Goal: Task Accomplishment & Management: Use online tool/utility

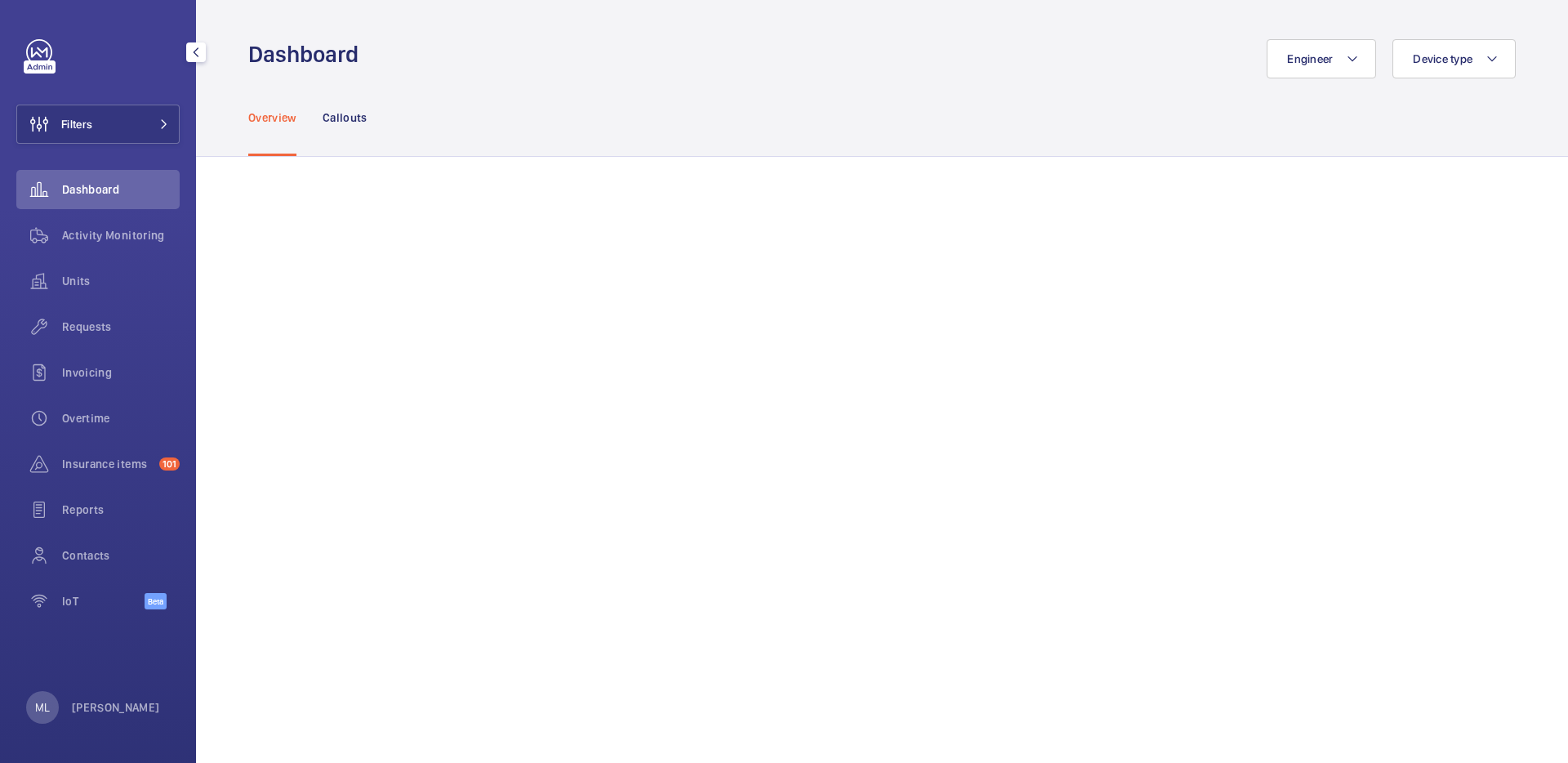
click at [128, 698] on div "ML Matthieu Lafleche" at bounding box center [93, 707] width 134 height 32
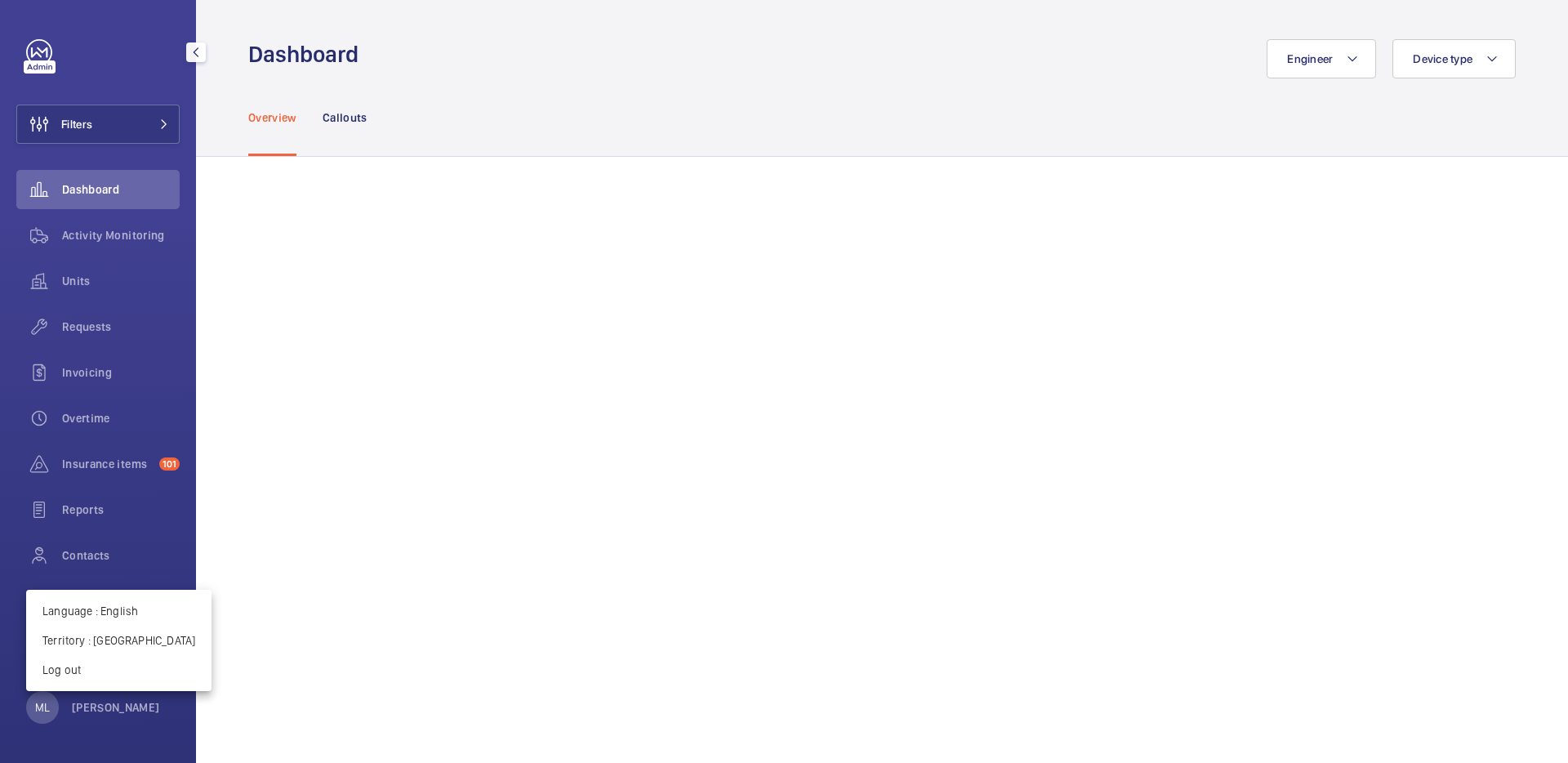
click at [122, 705] on div at bounding box center [784, 381] width 1568 height 763
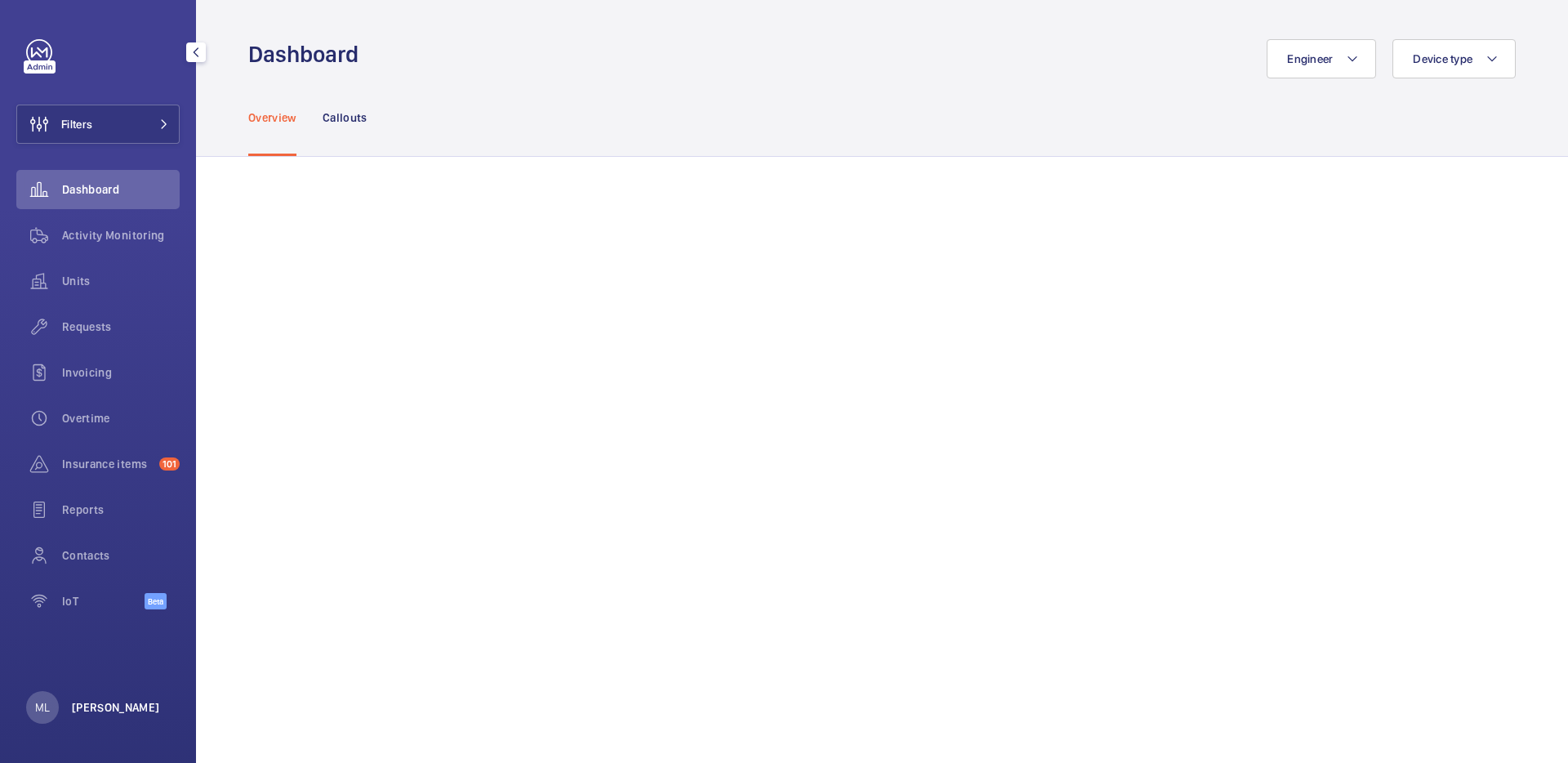
click at [121, 705] on p "[PERSON_NAME]" at bounding box center [116, 707] width 88 height 16
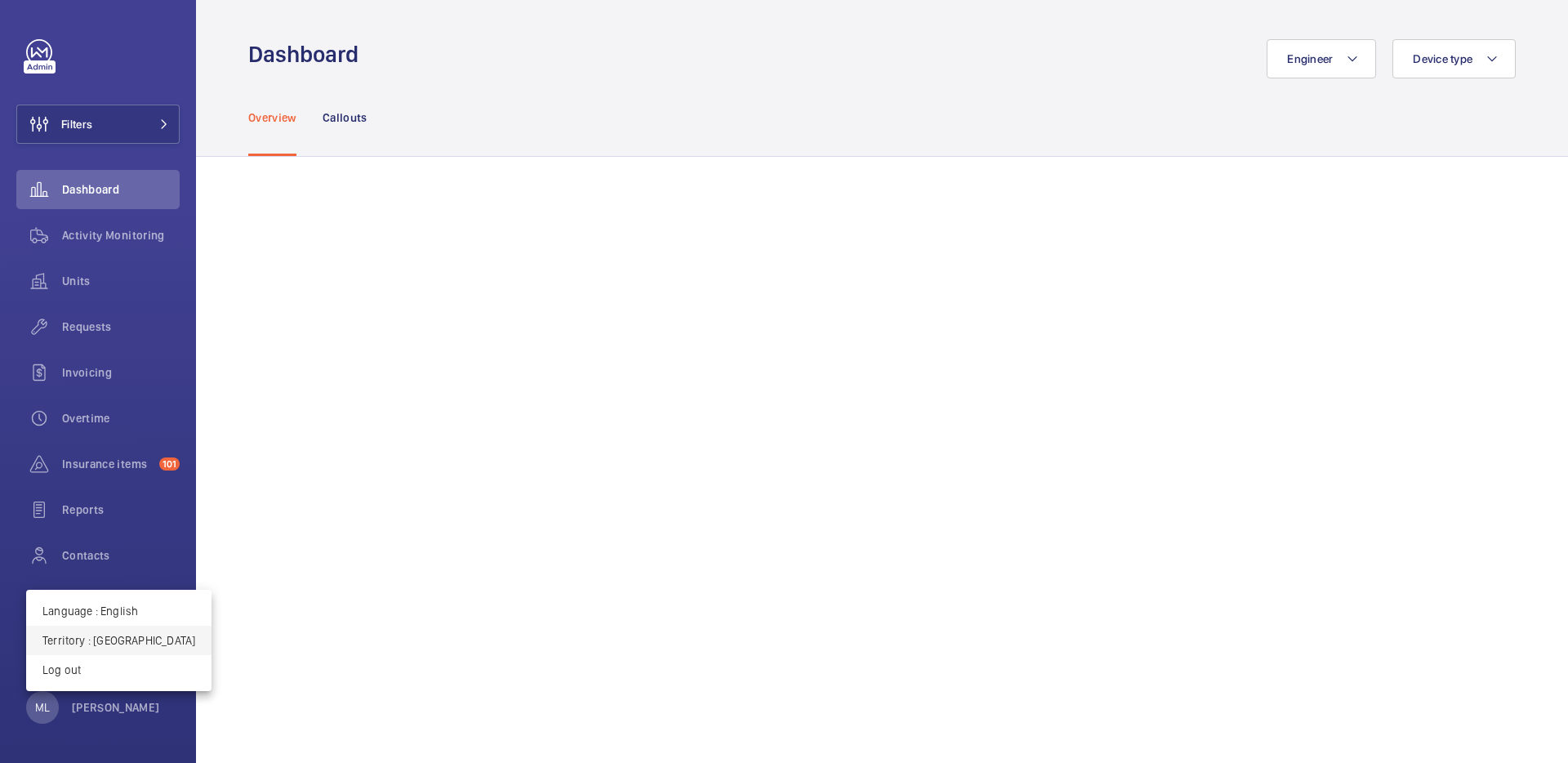
click at [107, 643] on p "Territory : France" at bounding box center [118, 640] width 153 height 16
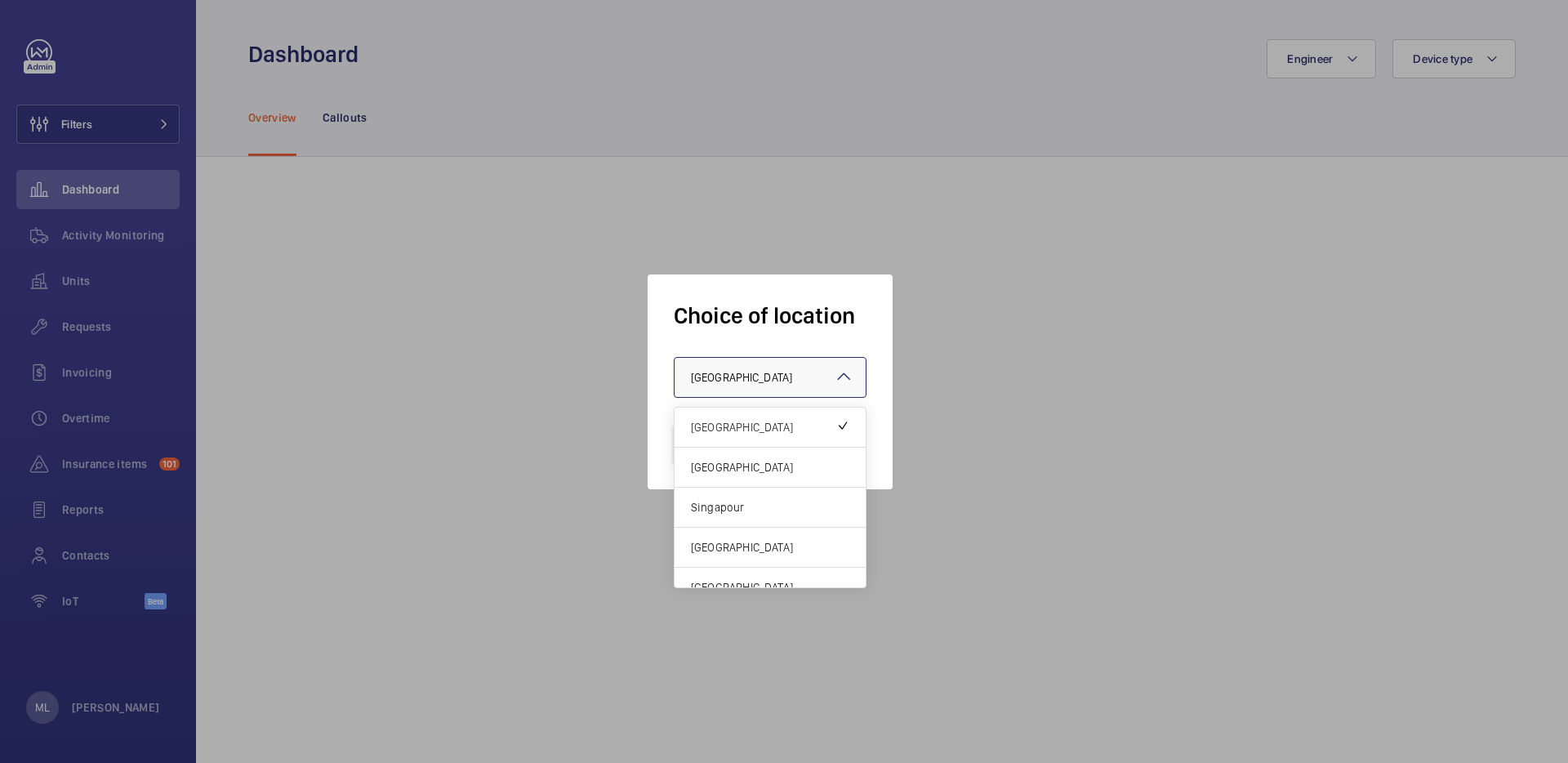
click at [772, 368] on div at bounding box center [770, 377] width 191 height 39
click at [749, 467] on span "[GEOGRAPHIC_DATA]" at bounding box center [769, 466] width 158 height 16
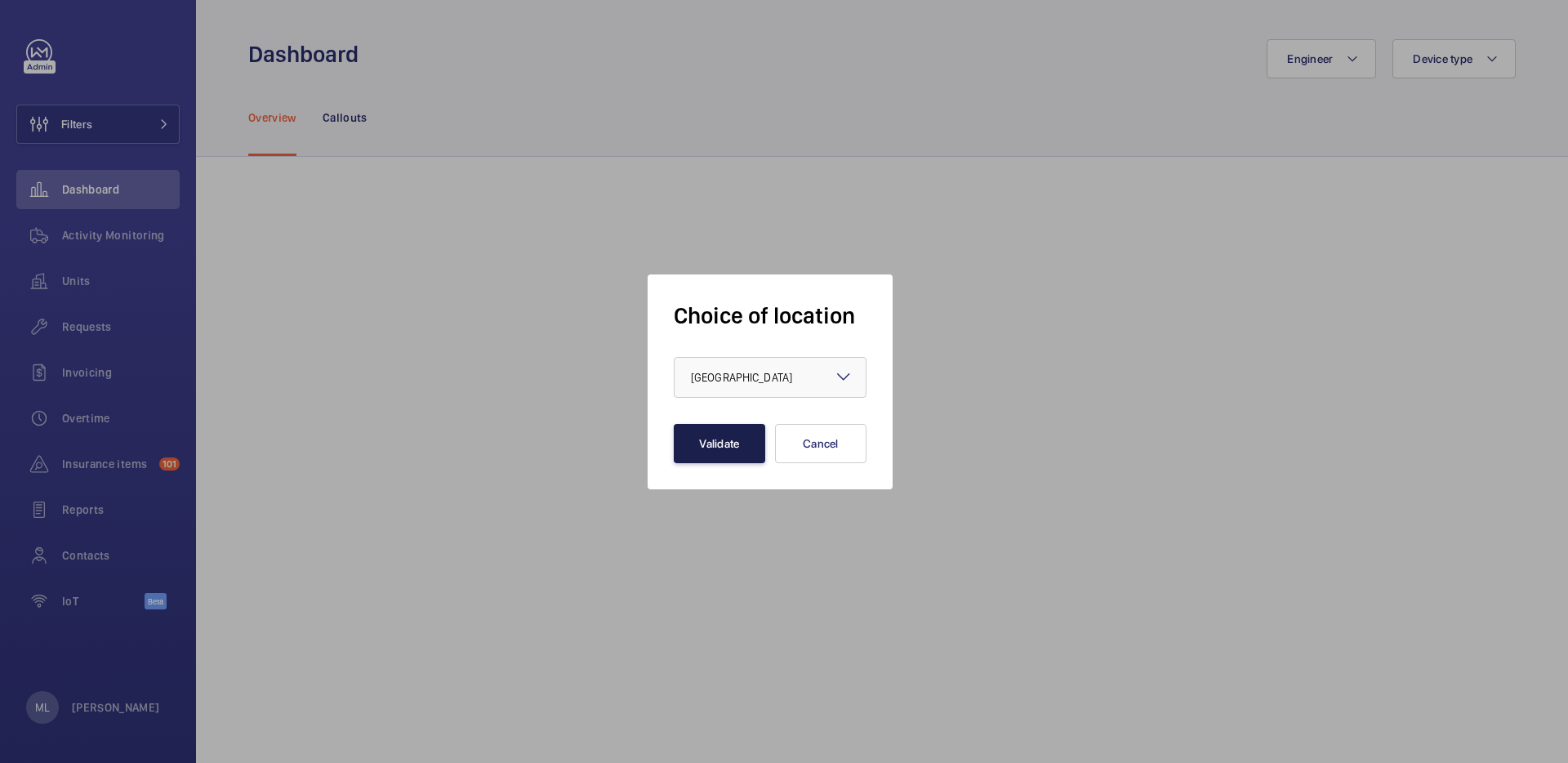
click at [729, 447] on button "Validate" at bounding box center [719, 443] width 92 height 39
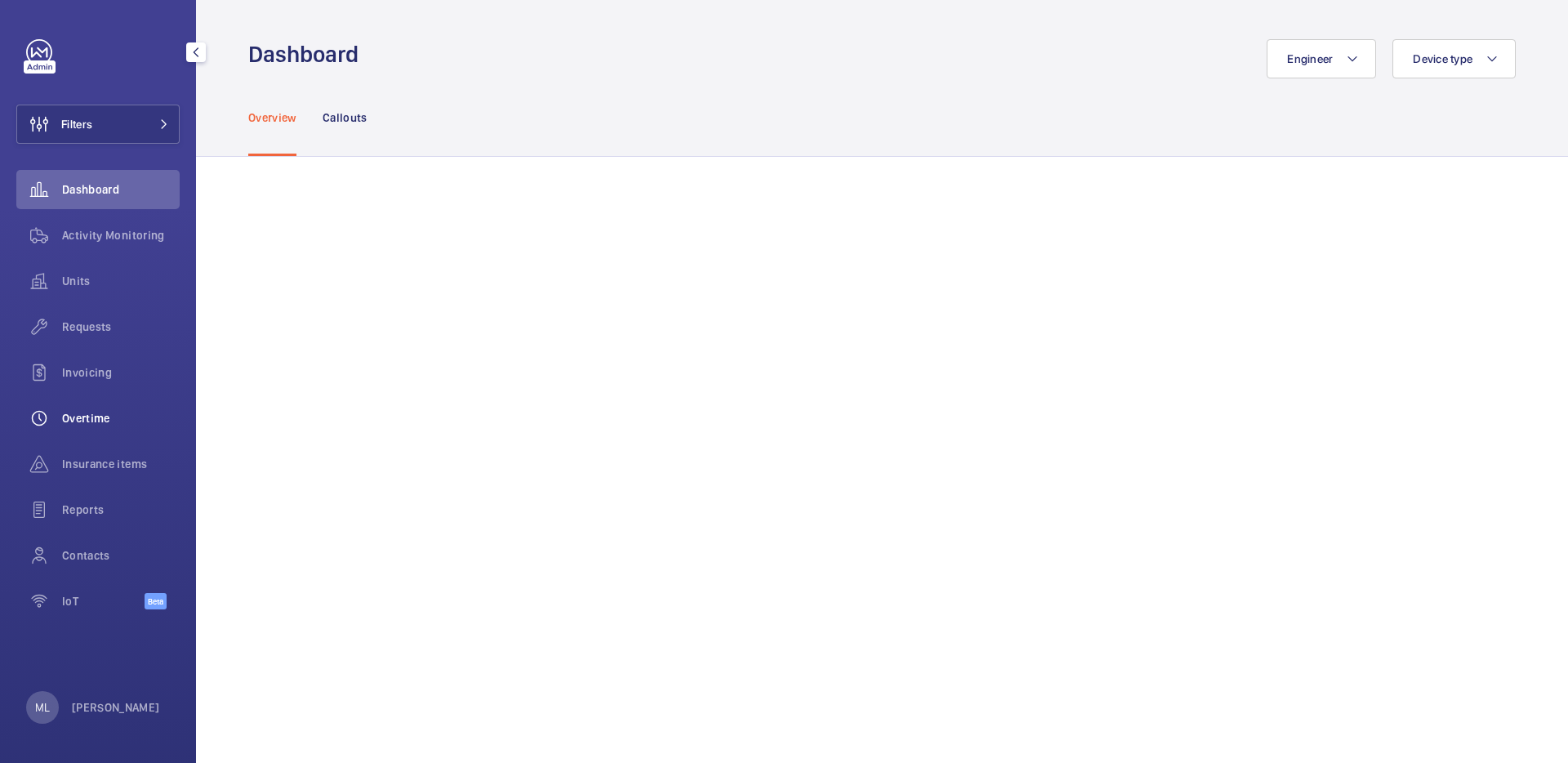
click at [96, 421] on span "Overtime" at bounding box center [121, 418] width 117 height 16
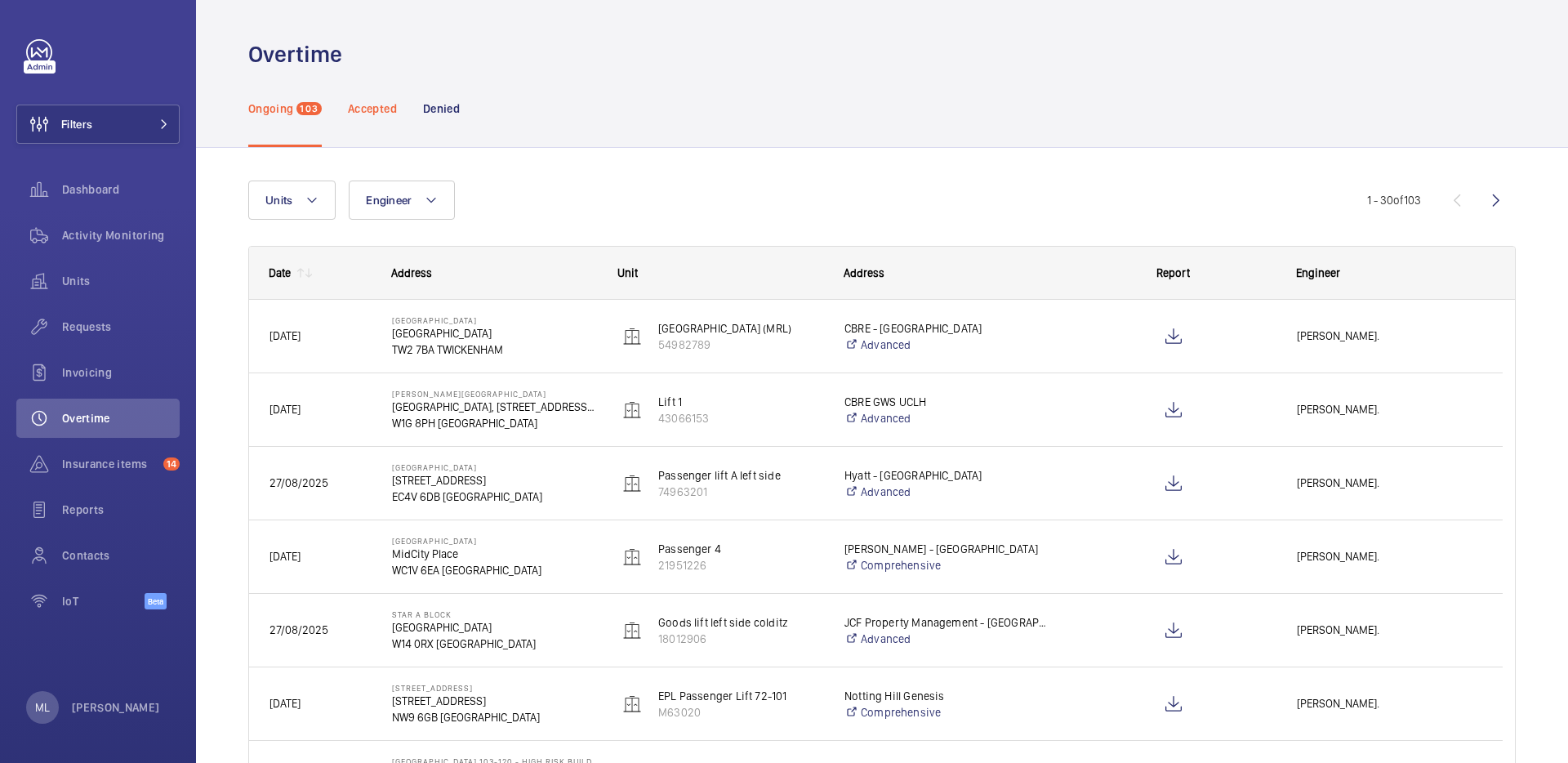
click at [369, 115] on p "Accepted" at bounding box center [372, 108] width 49 height 16
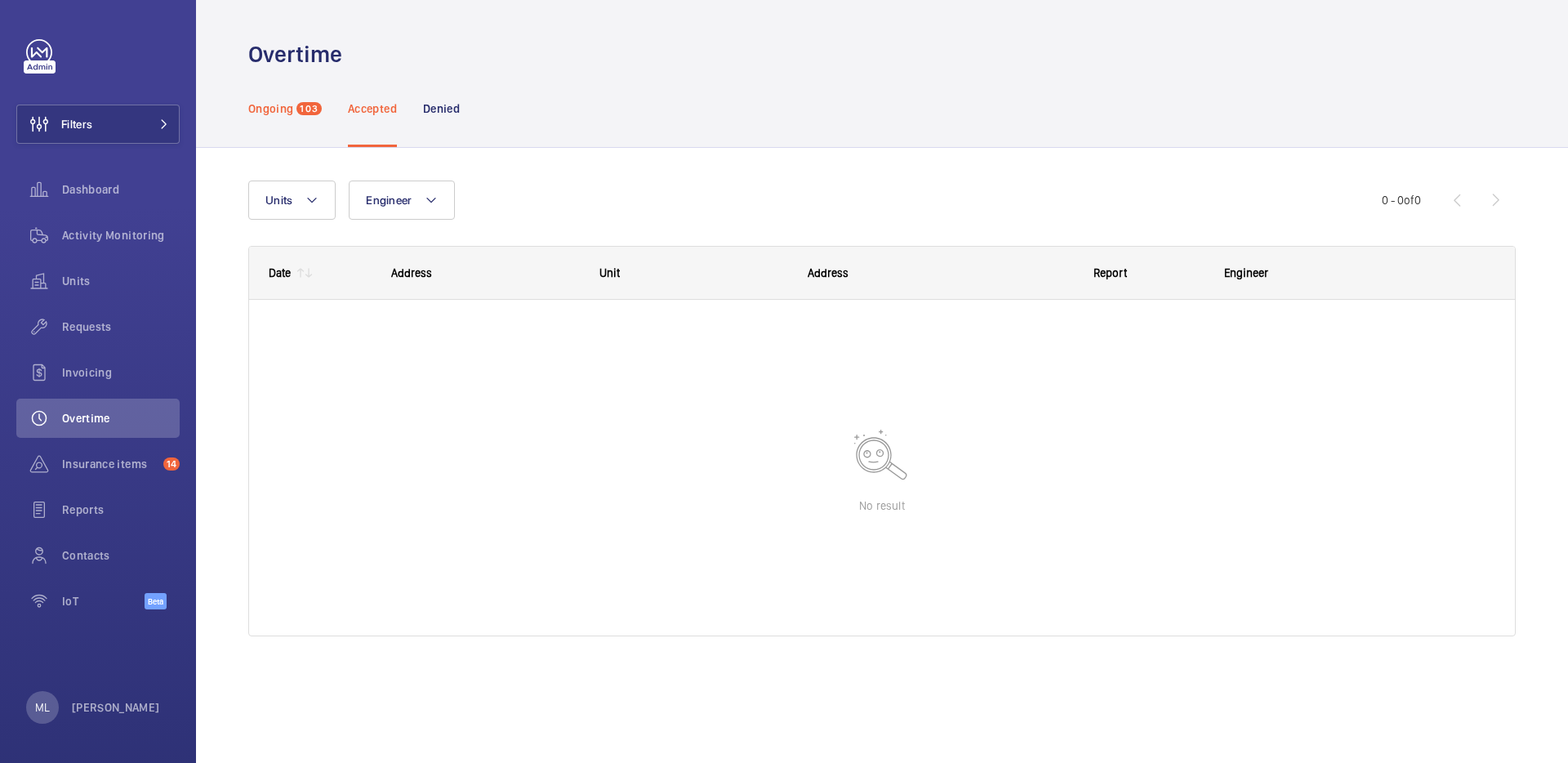
click at [320, 116] on div "Ongoing 103" at bounding box center [285, 108] width 74 height 78
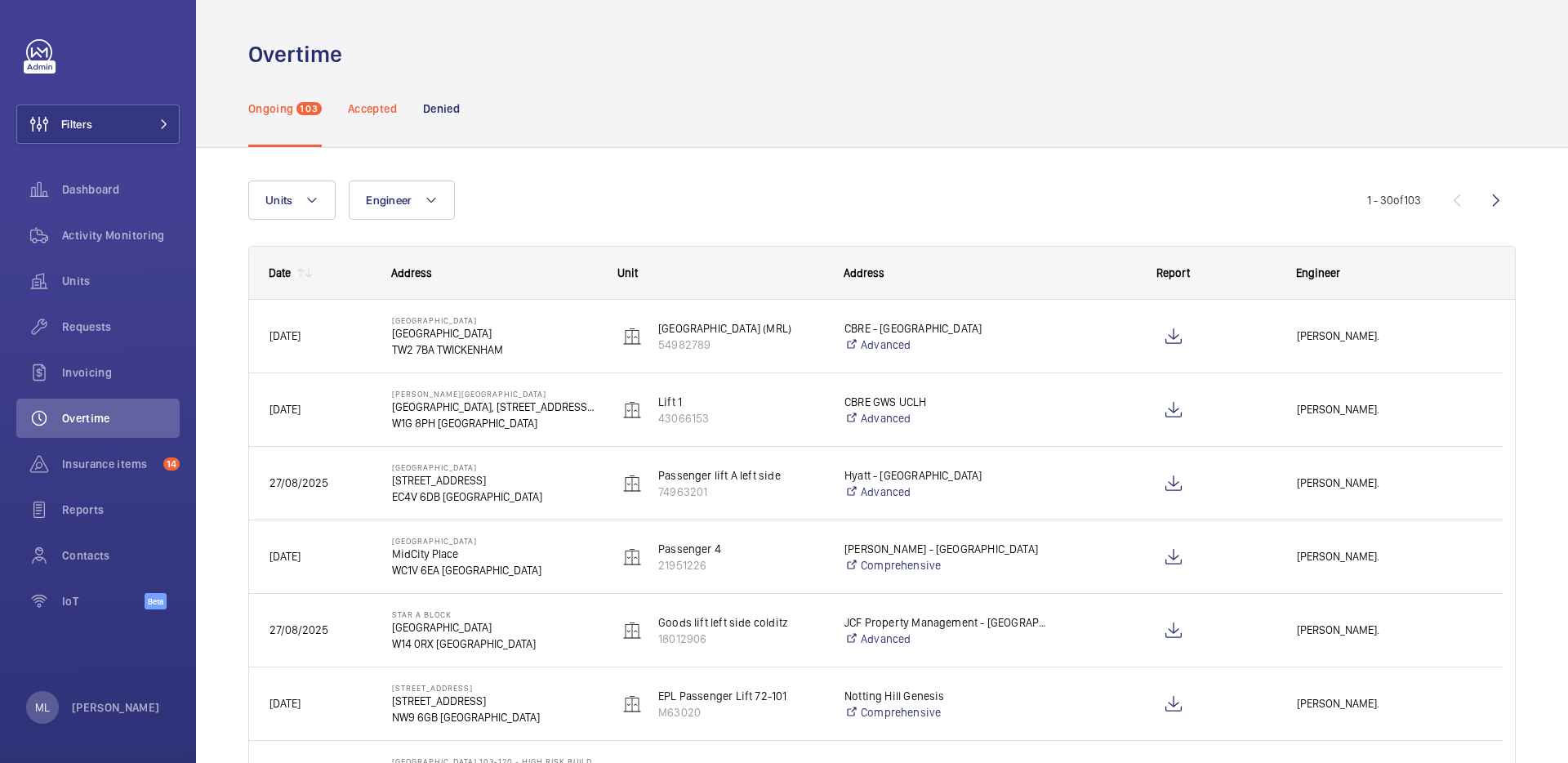
click at [388, 102] on p "Accepted" at bounding box center [372, 108] width 49 height 16
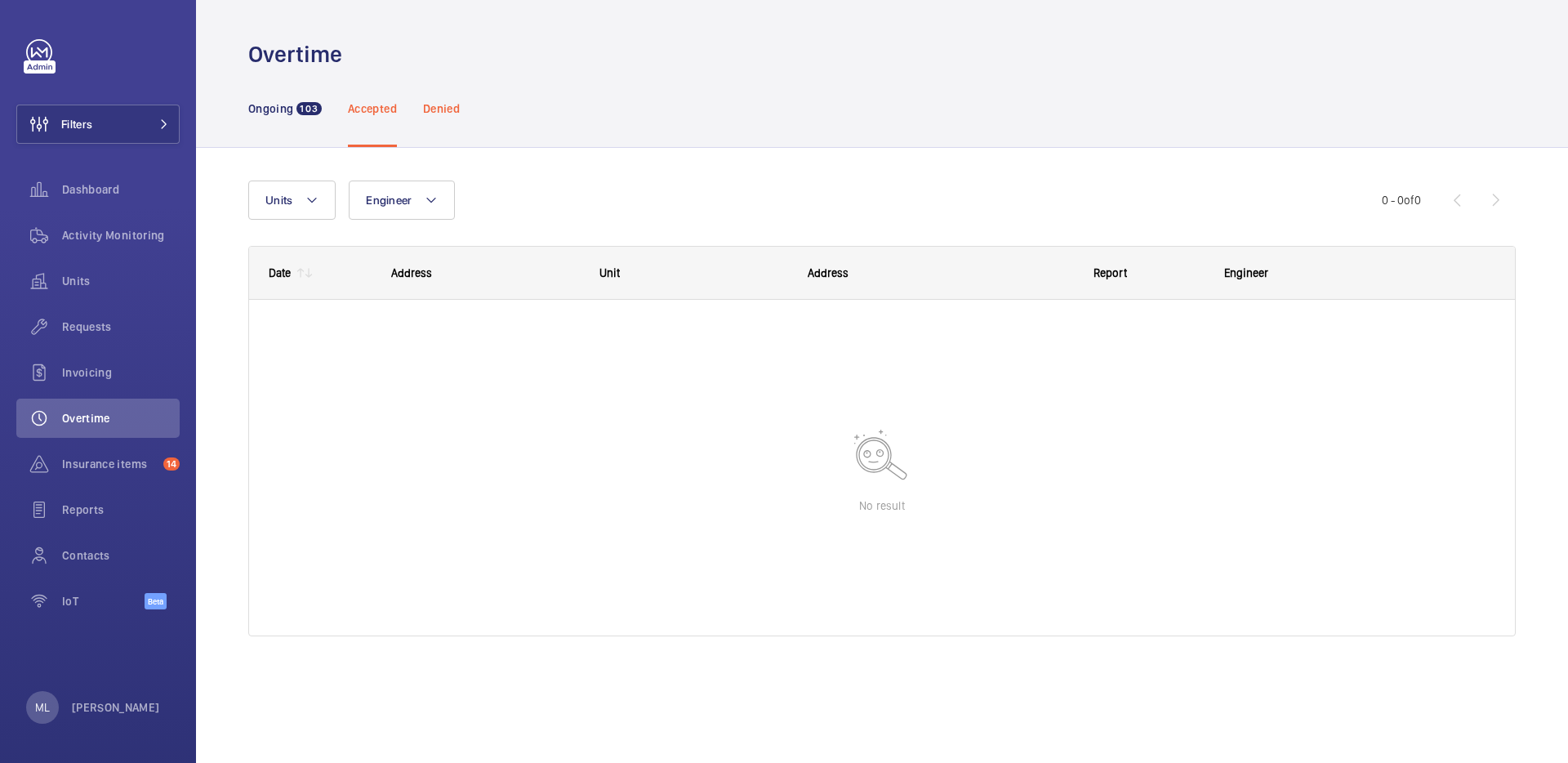
click at [436, 111] on p "Denied" at bounding box center [442, 108] width 37 height 16
click at [364, 118] on div "Accepted" at bounding box center [372, 108] width 49 height 78
click at [295, 119] on div "Ongoing 103" at bounding box center [285, 108] width 74 height 78
